Goal: Transaction & Acquisition: Purchase product/service

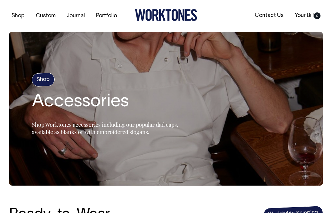
click at [160, 20] on icon at bounding box center [162, 15] width 6 height 12
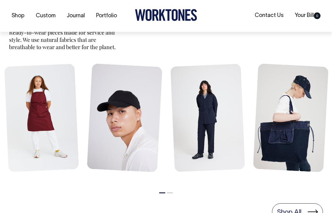
scroll to position [272, 0]
click at [171, 193] on button "2" at bounding box center [170, 192] width 6 height 1
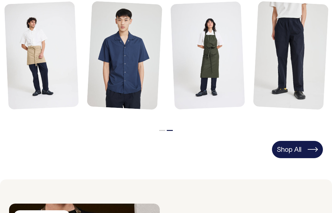
click at [308, 148] on link "Shop All" at bounding box center [297, 149] width 51 height 17
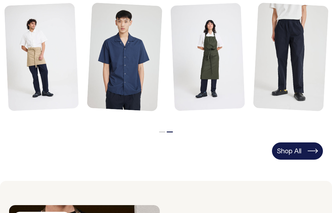
scroll to position [333, 0]
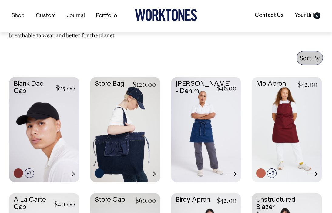
scroll to position [266, 0]
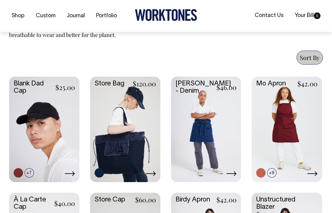
click at [154, 175] on icon at bounding box center [151, 173] width 10 height 5
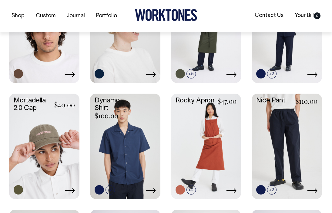
scroll to position [482, 0]
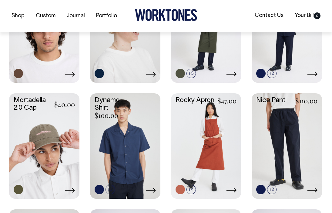
click at [71, 190] on icon at bounding box center [70, 190] width 10 height 5
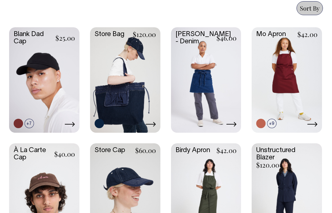
scroll to position [316, 0]
click at [67, 101] on link at bounding box center [44, 79] width 70 height 104
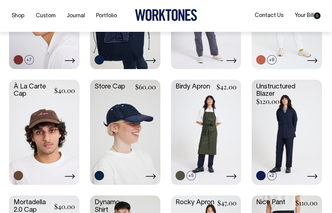
scroll to position [380, 0]
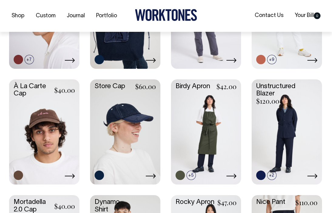
click at [150, 176] on icon at bounding box center [151, 176] width 10 height 5
click at [69, 177] on icon at bounding box center [70, 176] width 10 height 5
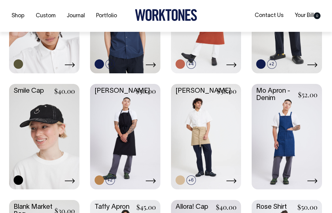
click at [57, 121] on link at bounding box center [44, 136] width 70 height 104
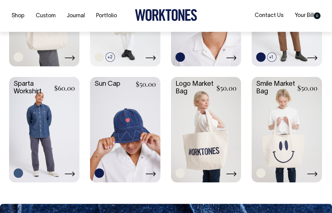
click at [218, 142] on link at bounding box center [206, 129] width 70 height 104
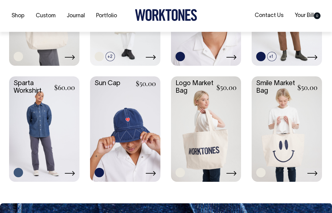
scroll to position [847, 0]
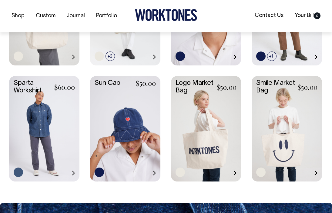
click at [306, 113] on link at bounding box center [287, 128] width 70 height 104
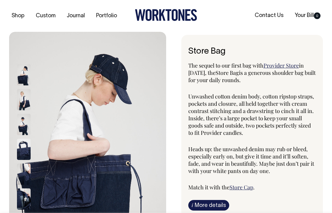
click at [35, 110] on div at bounding box center [32, 99] width 30 height 25
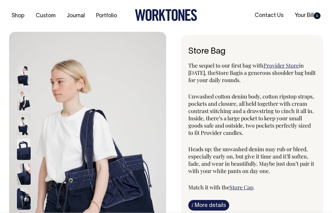
click at [29, 103] on img at bounding box center [24, 99] width 14 height 21
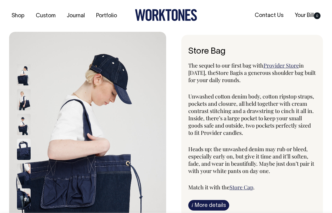
click at [25, 70] on img at bounding box center [24, 74] width 14 height 21
click at [23, 89] on img at bounding box center [24, 99] width 14 height 21
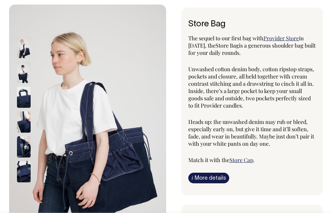
scroll to position [27, 0]
click at [22, 69] on img at bounding box center [24, 72] width 14 height 21
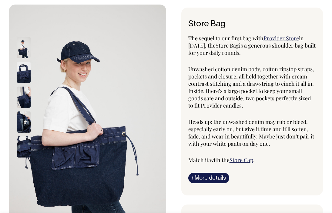
click at [25, 148] on img at bounding box center [24, 146] width 14 height 21
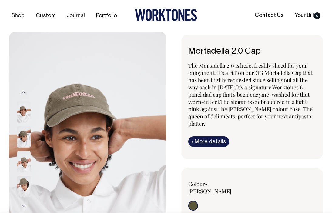
click at [23, 183] on img at bounding box center [24, 186] width 14 height 21
click at [24, 177] on img at bounding box center [24, 186] width 14 height 21
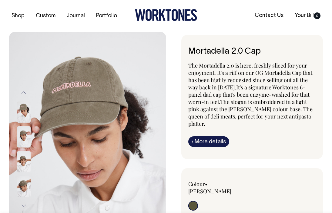
click at [23, 105] on img at bounding box center [24, 112] width 14 height 21
click at [23, 114] on img at bounding box center [24, 112] width 14 height 21
click at [24, 134] on img at bounding box center [24, 136] width 14 height 21
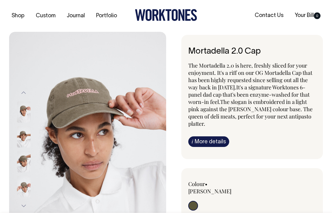
click at [23, 158] on img at bounding box center [24, 161] width 14 height 21
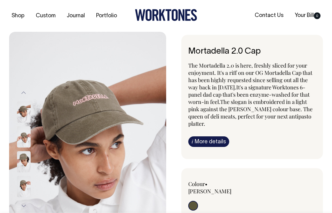
click at [23, 160] on img at bounding box center [24, 161] width 14 height 21
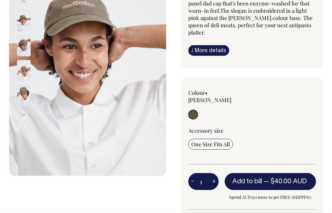
scroll to position [92, 0]
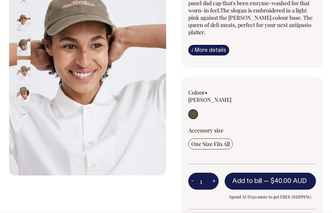
click at [23, 74] on img at bounding box center [24, 70] width 14 height 21
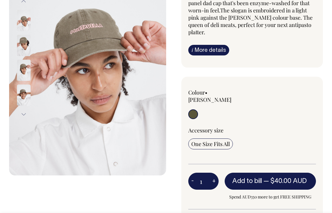
click at [23, 74] on img at bounding box center [24, 70] width 14 height 21
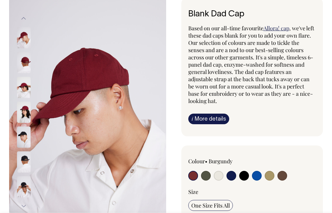
click at [207, 175] on input "radio" at bounding box center [206, 176] width 10 height 10
radio input "true"
select select "Olive"
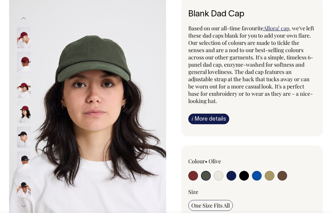
scroll to position [38, 0]
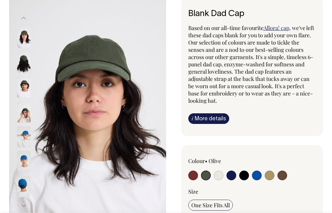
click at [218, 176] on input "radio" at bounding box center [219, 176] width 10 height 10
radio input "true"
select select "Natural"
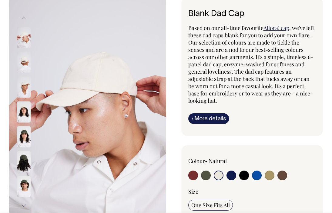
click at [231, 176] on input "radio" at bounding box center [232, 176] width 10 height 10
radio input "true"
select select "Dark Navy"
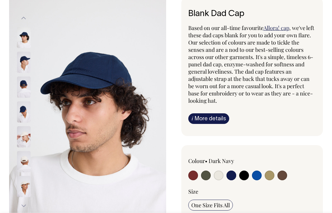
click at [246, 177] on input "radio" at bounding box center [244, 176] width 10 height 10
radio input "true"
select select "Black"
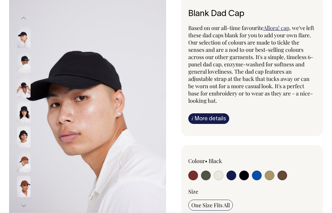
click at [255, 177] on input "radio" at bounding box center [257, 176] width 10 height 10
radio input "true"
select select "Worker Blue"
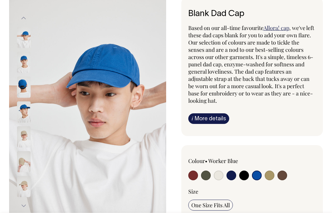
click at [270, 180] on input "radio" at bounding box center [270, 176] width 10 height 10
radio input "true"
select select "Washed Khaki"
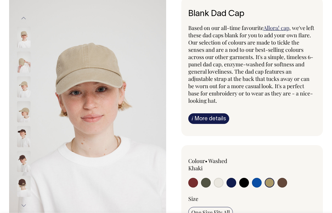
click at [282, 183] on input "radio" at bounding box center [283, 183] width 10 height 10
radio input "true"
select select "Espresso"
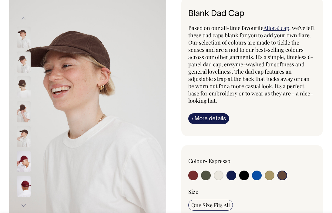
click at [28, 139] on img at bounding box center [24, 136] width 14 height 21
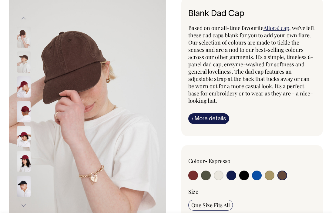
click at [27, 69] on img at bounding box center [24, 62] width 14 height 21
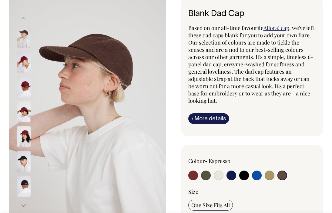
click at [22, 16] on button "Previous" at bounding box center [23, 18] width 9 height 14
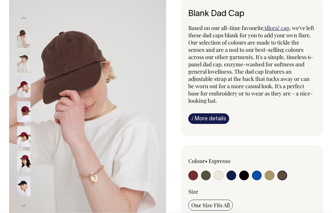
click at [24, 41] on img at bounding box center [24, 37] width 14 height 21
click at [25, 17] on button "Previous" at bounding box center [23, 18] width 9 height 14
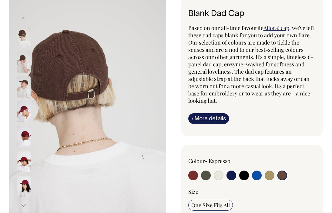
click at [22, 39] on img at bounding box center [24, 37] width 14 height 21
click at [25, 14] on button "Previous" at bounding box center [23, 18] width 9 height 14
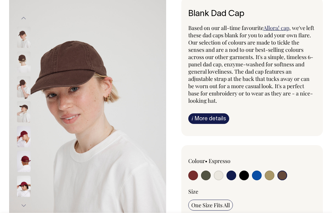
click at [24, 18] on button "Previous" at bounding box center [23, 18] width 9 height 14
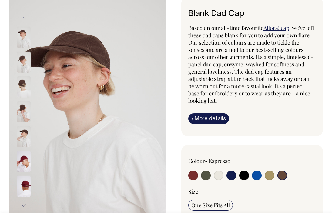
click at [22, 63] on img at bounding box center [24, 62] width 14 height 21
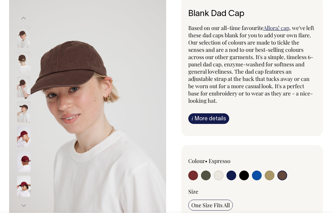
click at [23, 185] on img at bounding box center [24, 186] width 14 height 21
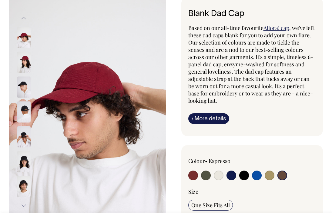
click at [26, 166] on img at bounding box center [24, 161] width 14 height 21
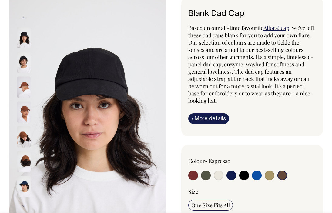
click at [25, 187] on img at bounding box center [24, 186] width 14 height 21
click at [29, 146] on img at bounding box center [24, 136] width 14 height 21
click at [25, 122] on img at bounding box center [24, 111] width 14 height 21
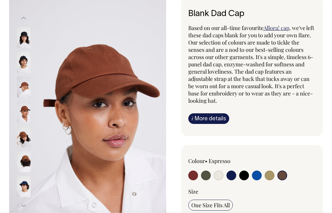
click at [25, 111] on img at bounding box center [24, 111] width 14 height 21
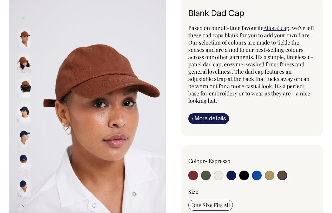
click at [21, 117] on img at bounding box center [24, 111] width 14 height 21
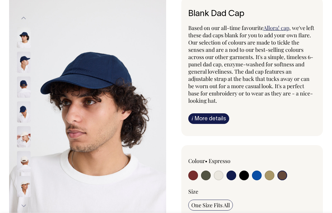
click at [24, 161] on img at bounding box center [24, 161] width 14 height 21
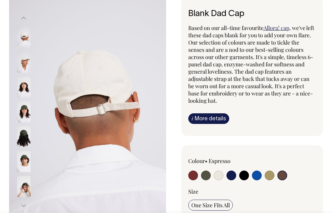
click at [24, 167] on img at bounding box center [24, 161] width 14 height 21
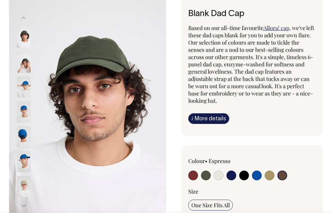
click at [28, 166] on img at bounding box center [24, 161] width 14 height 21
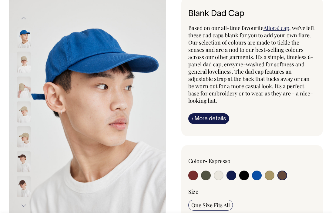
click at [23, 70] on img at bounding box center [24, 62] width 14 height 21
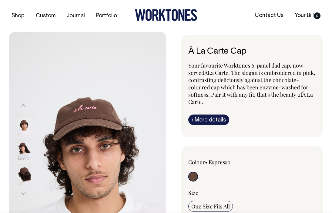
click at [21, 150] on img at bounding box center [24, 149] width 14 height 21
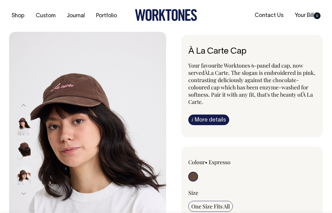
click at [23, 174] on div at bounding box center [32, 150] width 30 height 274
click at [23, 180] on img at bounding box center [24, 174] width 14 height 21
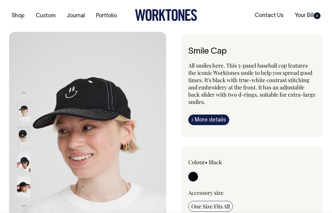
click at [24, 125] on div at bounding box center [32, 137] width 30 height 25
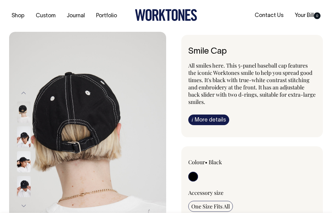
click at [25, 152] on img at bounding box center [24, 161] width 14 height 21
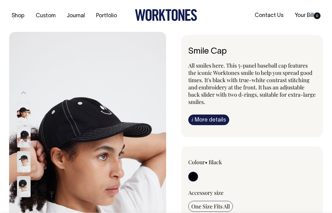
click at [24, 128] on img at bounding box center [24, 136] width 14 height 21
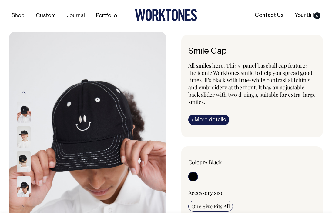
click at [25, 153] on img at bounding box center [24, 161] width 14 height 21
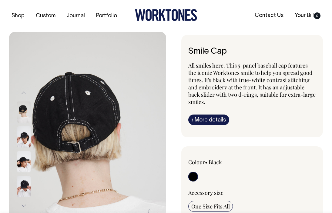
click at [23, 198] on div at bounding box center [32, 186] width 30 height 25
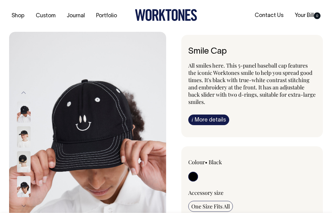
click at [27, 146] on img at bounding box center [24, 136] width 14 height 21
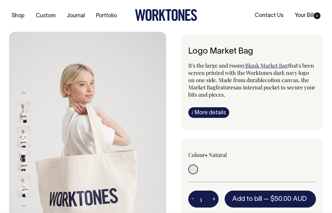
click at [29, 195] on img at bounding box center [24, 186] width 14 height 21
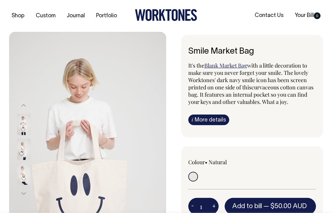
click at [25, 149] on img at bounding box center [24, 149] width 14 height 21
